Goal: Task Accomplishment & Management: Manage account settings

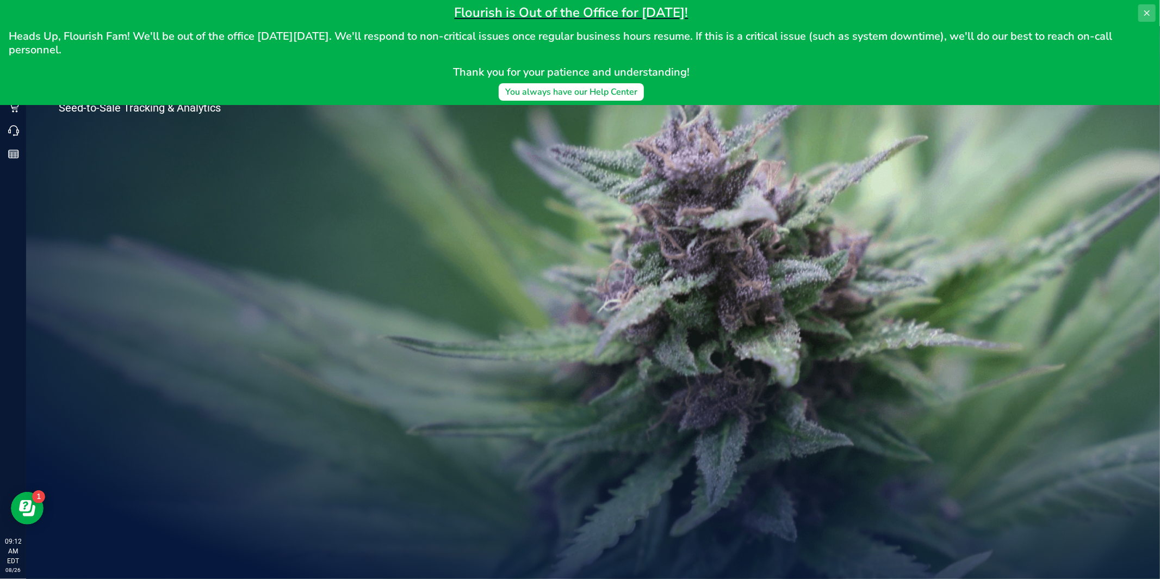
click at [1147, 10] on icon at bounding box center [1146, 13] width 9 height 9
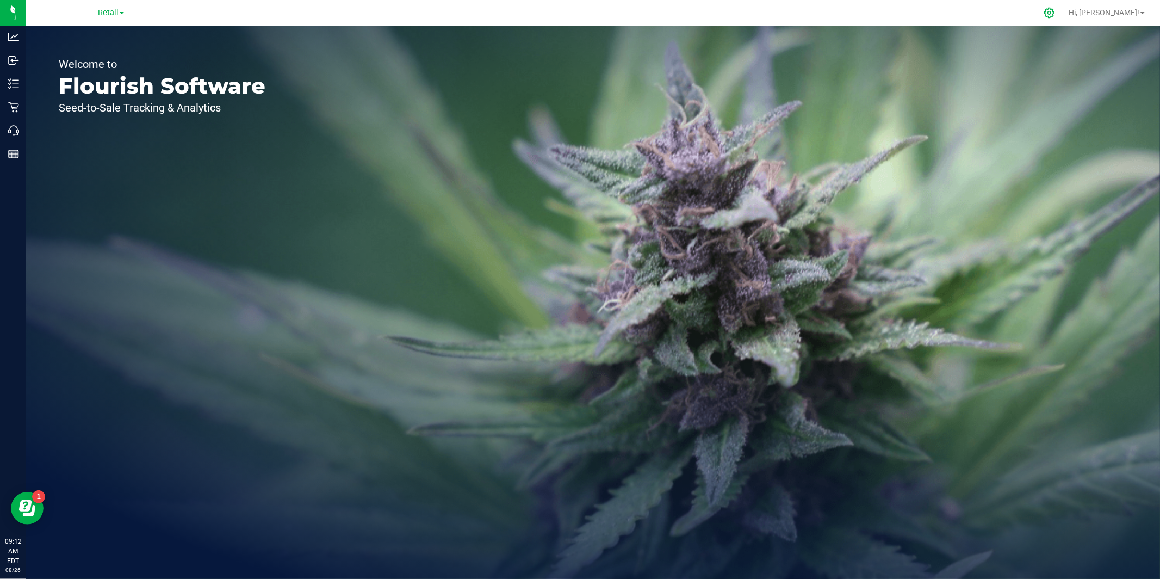
click at [1063, 13] on div at bounding box center [1049, 12] width 27 height 23
click at [1054, 14] on icon at bounding box center [1049, 13] width 10 height 10
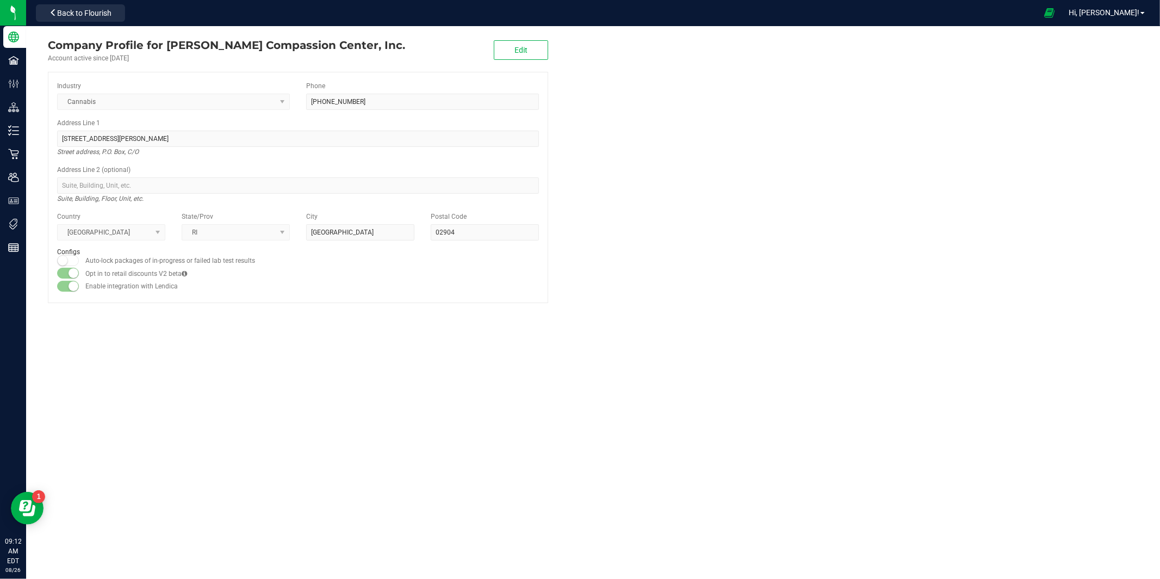
click at [1121, 17] on link "Hi, [PERSON_NAME]!" at bounding box center [1106, 12] width 85 height 11
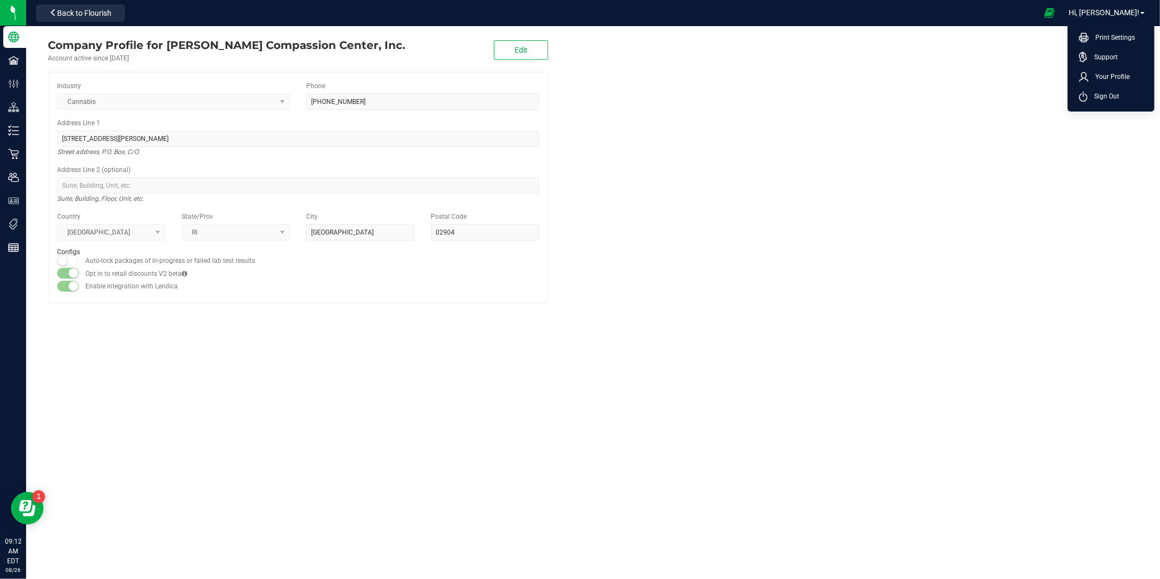
click at [1111, 96] on span "Sign Out" at bounding box center [1103, 96] width 32 height 11
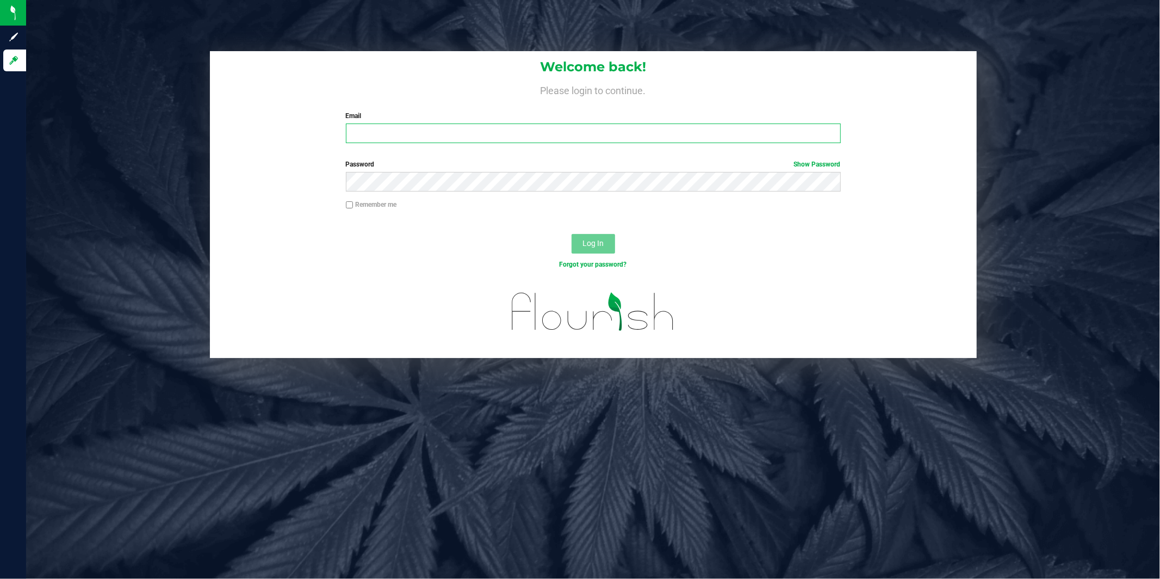
type input "[EMAIL_ADDRESS][PERSON_NAME][DOMAIN_NAME]"
